Goal: Transaction & Acquisition: Purchase product/service

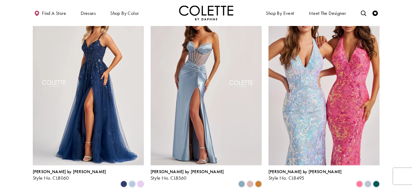
scroll to position [271, 0]
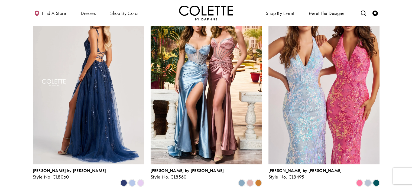
click at [119, 68] on img "Visit Colette by Daphne Style No. CL8060 Page" at bounding box center [88, 83] width 111 height 161
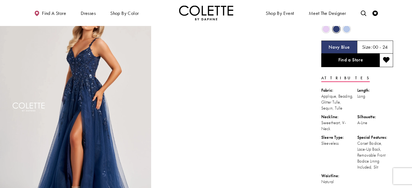
click at [327, 27] on span "Product color controls state depends on size chosen" at bounding box center [326, 29] width 7 height 7
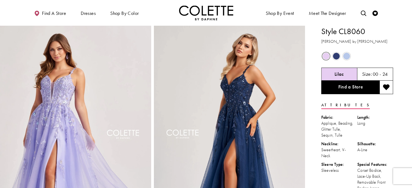
click at [347, 56] on span "Product color controls state depends on size chosen" at bounding box center [346, 56] width 7 height 7
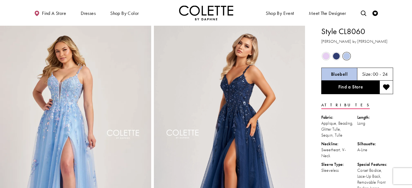
click at [325, 60] on div "Out of Stock" at bounding box center [325, 55] width 9 height 9
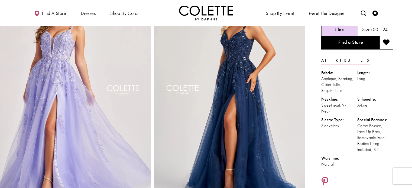
scroll to position [54, 0]
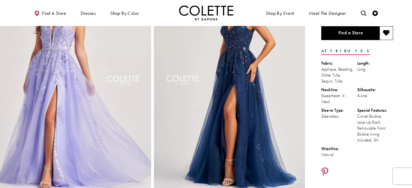
click at [38, 98] on img "Full size Style CL8060 Colette by Daphne #4 Lilac frontface vertical picture" at bounding box center [75, 85] width 151 height 227
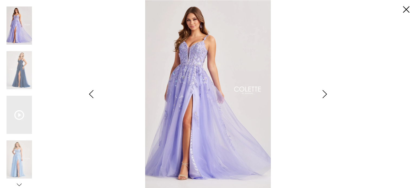
click at [282, 186] on img "Scroll List" at bounding box center [208, 94] width 220 height 188
click at [406, 9] on link "Close" at bounding box center [406, 10] width 7 height 7
